Goal: Check status: Check status

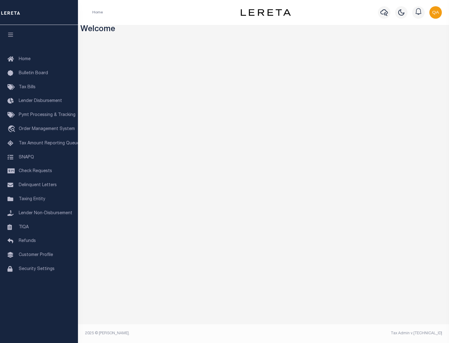
click at [39, 171] on span "Check Requests" at bounding box center [35, 171] width 33 height 4
select select "50"
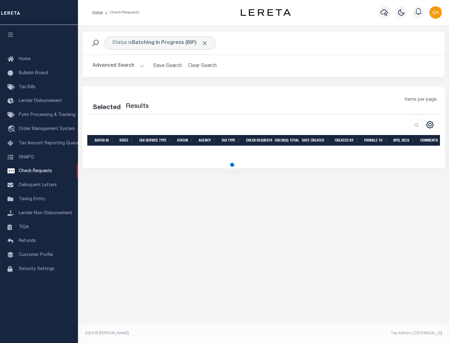
select select "50"
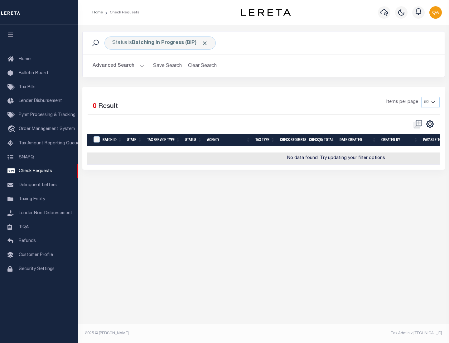
click at [205, 43] on span "Click to Remove" at bounding box center [204, 43] width 7 height 7
